Goal: Task Accomplishment & Management: Manage account settings

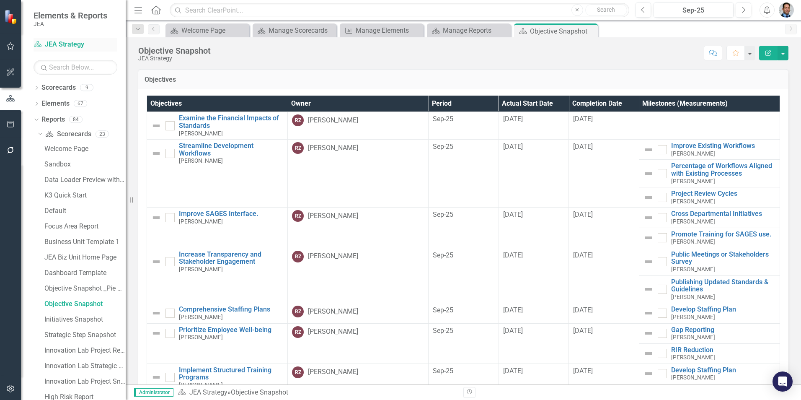
click at [59, 46] on link "Scorecard JEA Strategy" at bounding box center [76, 45] width 84 height 10
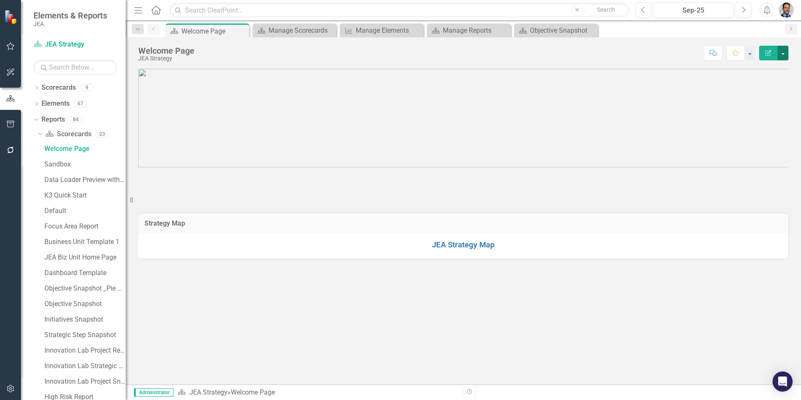
click at [785, 52] on button "button" at bounding box center [782, 53] width 11 height 15
click at [753, 70] on link "Edit Edit Scorecard" at bounding box center [754, 68] width 68 height 15
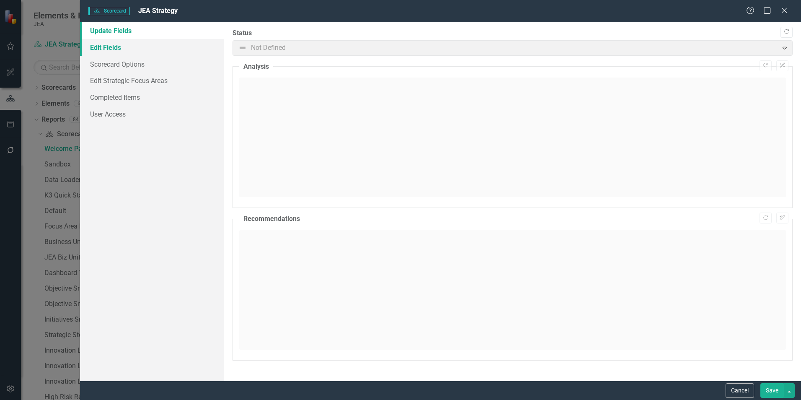
click at [109, 49] on link "Edit Fields" at bounding box center [152, 47] width 144 height 17
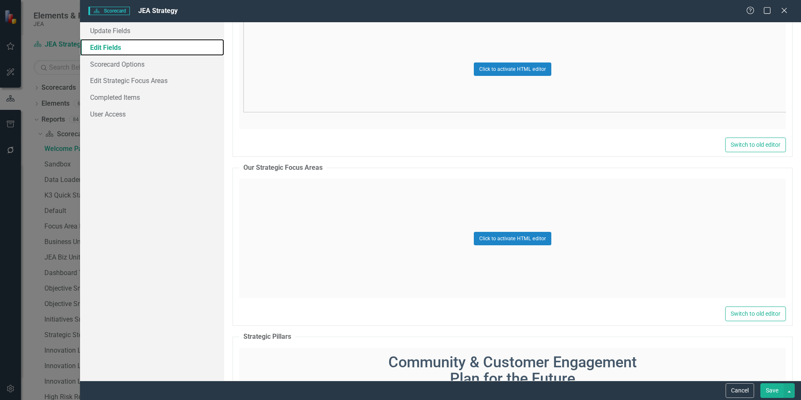
scroll to position [712, 0]
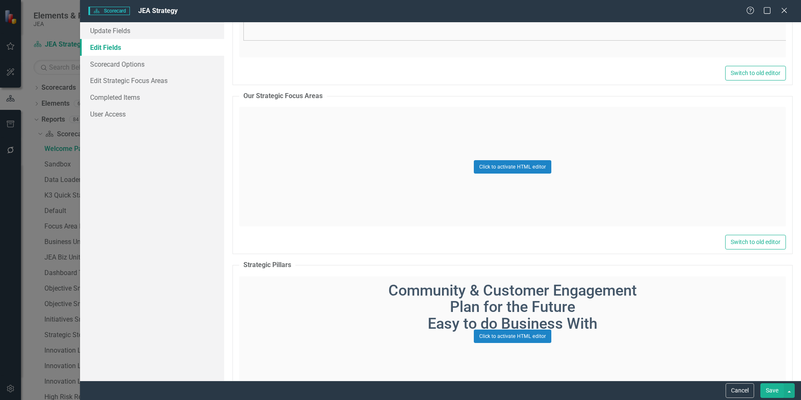
click at [586, 144] on div "Click to activate HTML editor" at bounding box center [512, 166] width 547 height 119
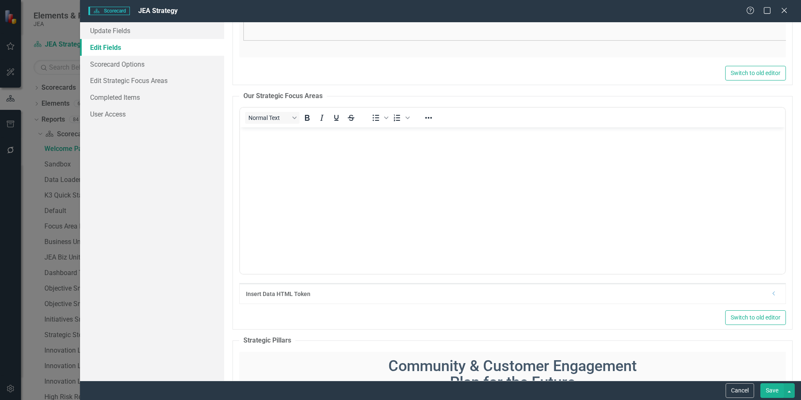
scroll to position [0, 0]
click at [477, 129] on img "Rich Text Area. Press ALT-0 for help." at bounding box center [512, 129] width 541 height 0
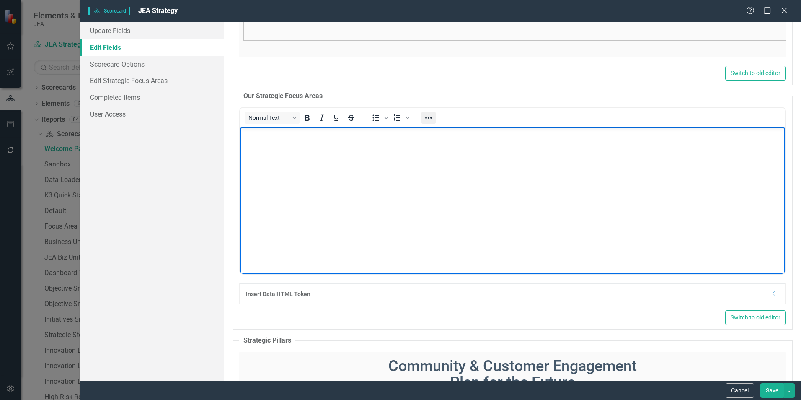
click at [426, 119] on icon "Reveal or hide additional toolbar items" at bounding box center [428, 118] width 7 height 2
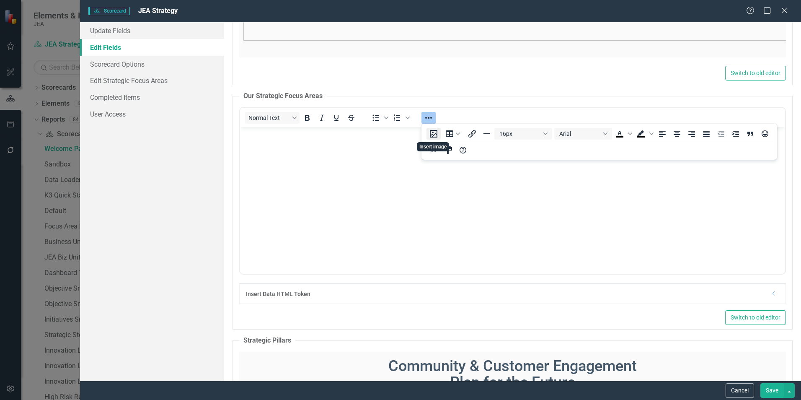
click at [433, 135] on button "Insert image" at bounding box center [433, 134] width 14 height 12
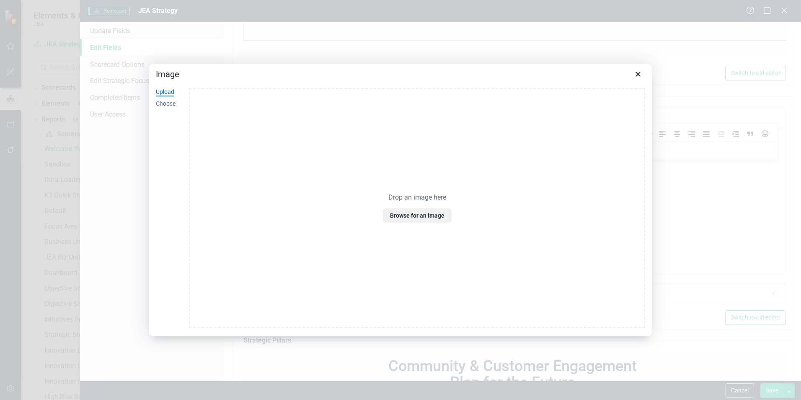
click at [160, 92] on div "Upload" at bounding box center [165, 92] width 18 height 8
click at [405, 220] on button "Browse for an image" at bounding box center [417, 215] width 69 height 14
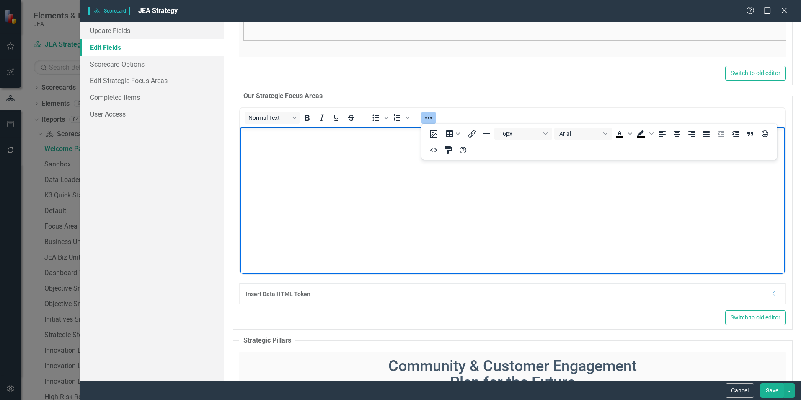
click at [242, 135] on img "Rich Text Area. Press ALT-0 for help." at bounding box center [242, 135] width 0 height 0
drag, startPoint x: 704, startPoint y: 265, endPoint x: 1023, endPoint y: 444, distance: 365.7
click at [775, 392] on button "Save" at bounding box center [771, 390] width 23 height 15
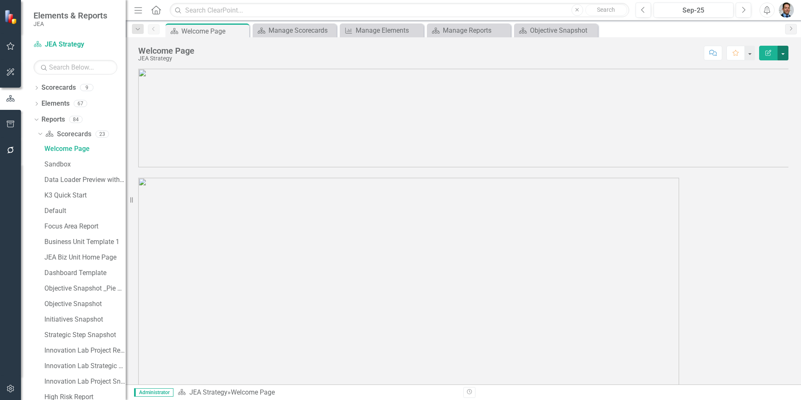
click at [782, 56] on button "button" at bounding box center [782, 53] width 11 height 15
click at [757, 67] on link "Edit Edit Scorecard" at bounding box center [754, 68] width 68 height 15
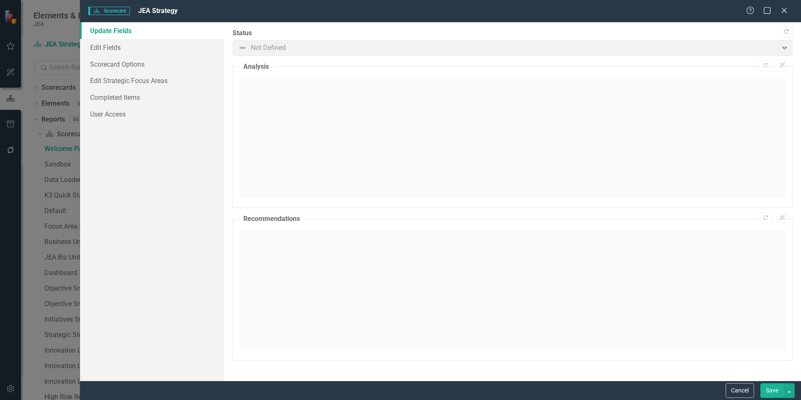
click at [795, 199] on div ""Update" fields in ClearPoint are the fields that change from reporting period …" at bounding box center [512, 201] width 577 height 358
click at [120, 45] on link "Edit Fields" at bounding box center [152, 47] width 144 height 17
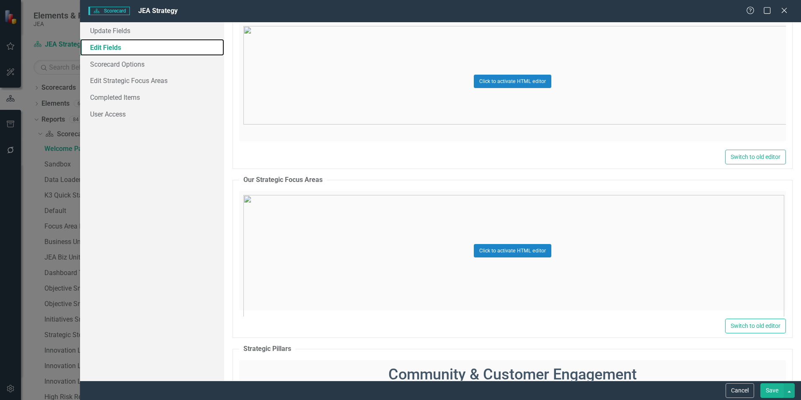
scroll to position [838, 0]
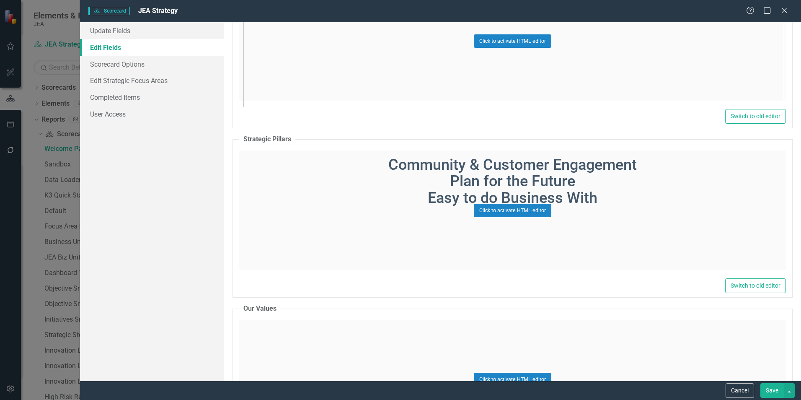
click at [652, 84] on div "Click to activate HTML editor" at bounding box center [512, 40] width 547 height 119
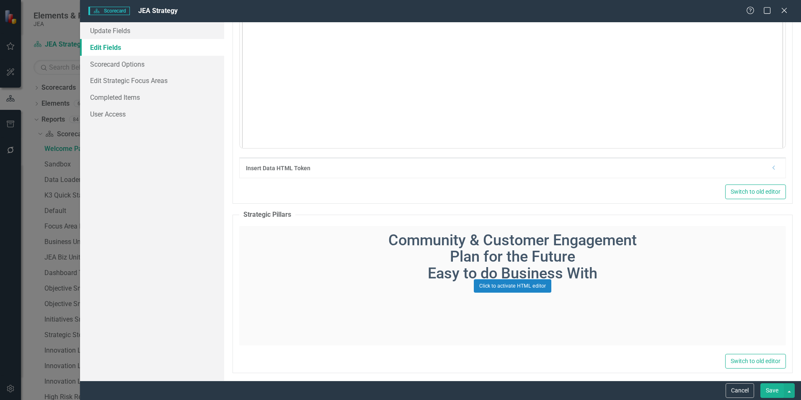
scroll to position [0, 0]
click at [746, 114] on img "Rich Text Area. Press ALT-0 for help." at bounding box center [512, 192] width 541 height 376
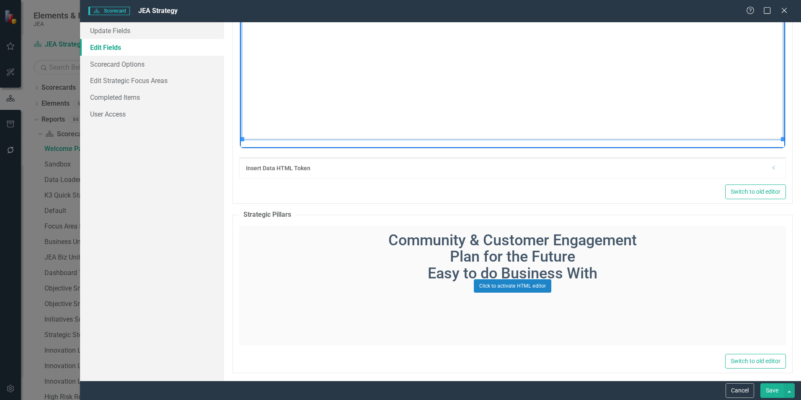
scroll to position [247, 13]
drag, startPoint x: 771, startPoint y: 132, endPoint x: 824, endPoint y: 245, distance: 125.0
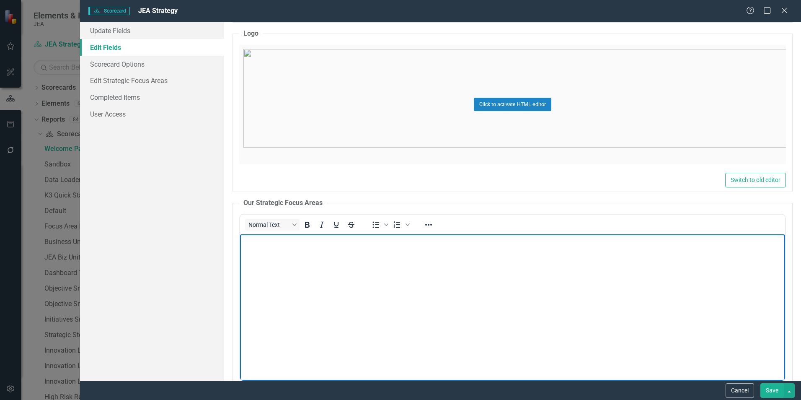
scroll to position [628, 0]
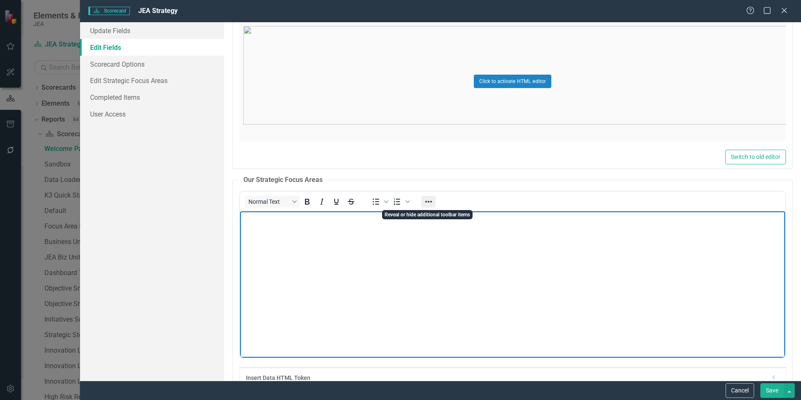
click at [426, 205] on icon "Reveal or hide additional toolbar items" at bounding box center [428, 201] width 10 height 10
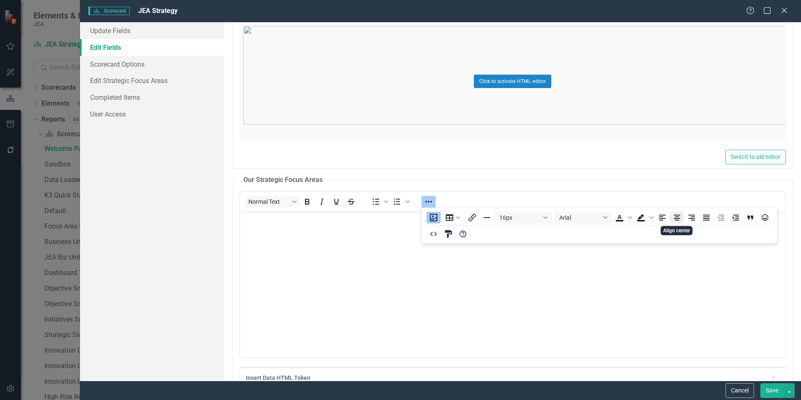
click at [674, 218] on icon "Align center" at bounding box center [677, 217] width 10 height 10
click at [769, 391] on button "Save" at bounding box center [771, 390] width 23 height 15
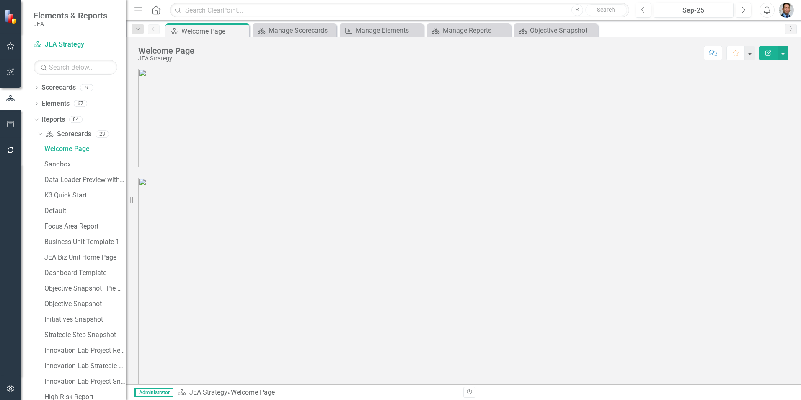
scroll to position [42, 0]
click at [51, 106] on link "Elements" at bounding box center [55, 104] width 28 height 10
